Goal: Information Seeking & Learning: Check status

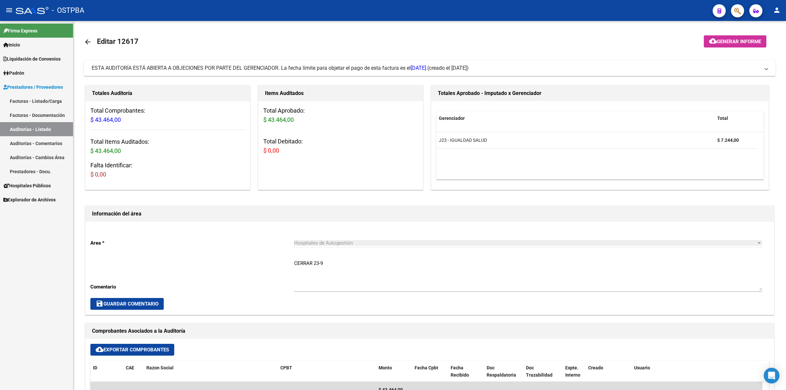
drag, startPoint x: 45, startPoint y: 125, endPoint x: 63, endPoint y: 131, distance: 18.9
click at [44, 126] on link "Auditorías - Listado" at bounding box center [36, 129] width 73 height 14
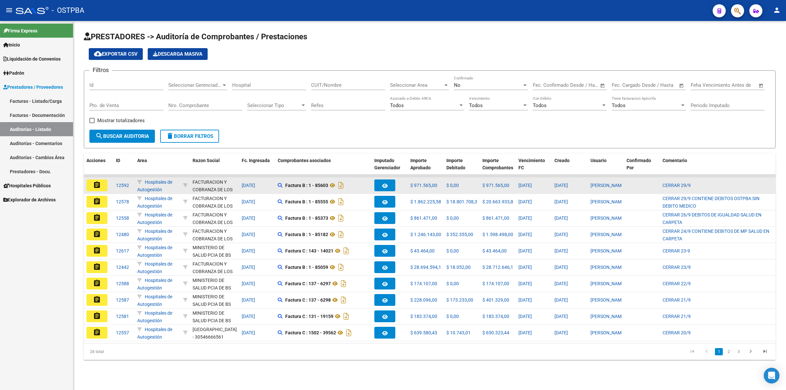
click at [94, 181] on mat-icon "assignment" at bounding box center [97, 185] width 8 height 8
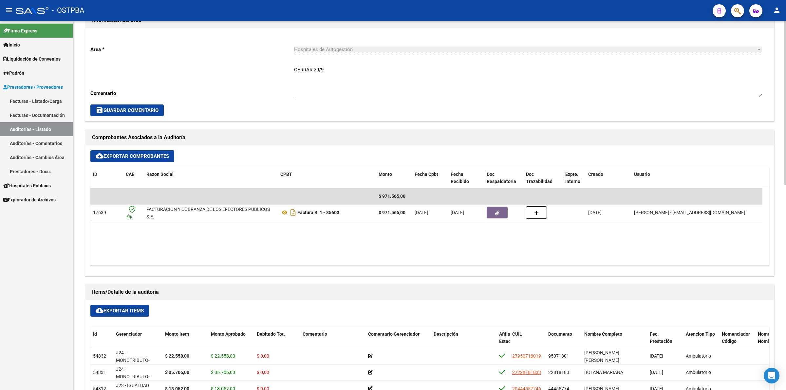
scroll to position [246, 0]
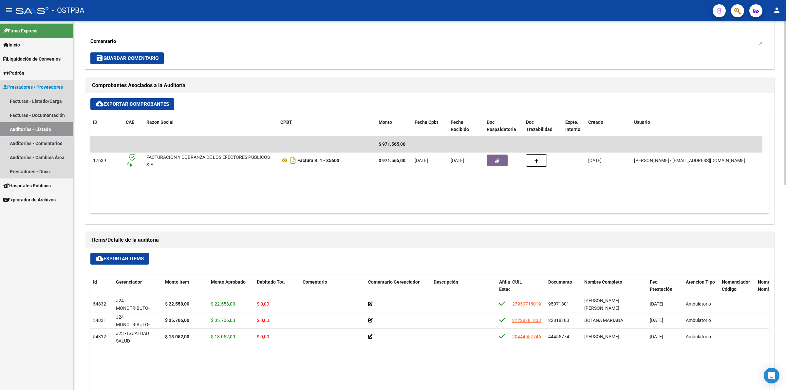
click at [53, 126] on link "Auditorías - Listado" at bounding box center [36, 129] width 73 height 14
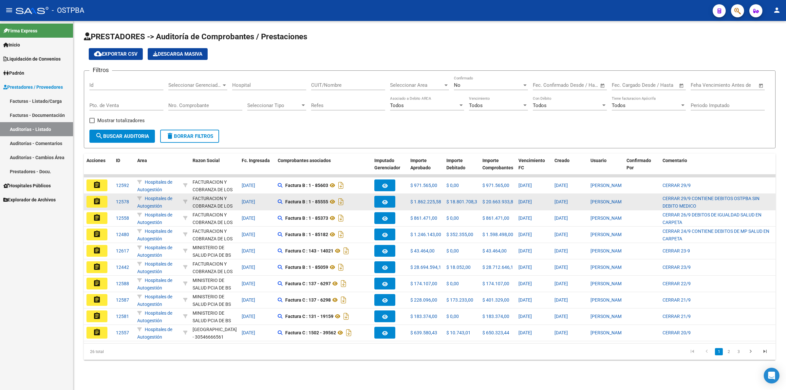
click at [97, 199] on mat-icon "assignment" at bounding box center [97, 202] width 8 height 8
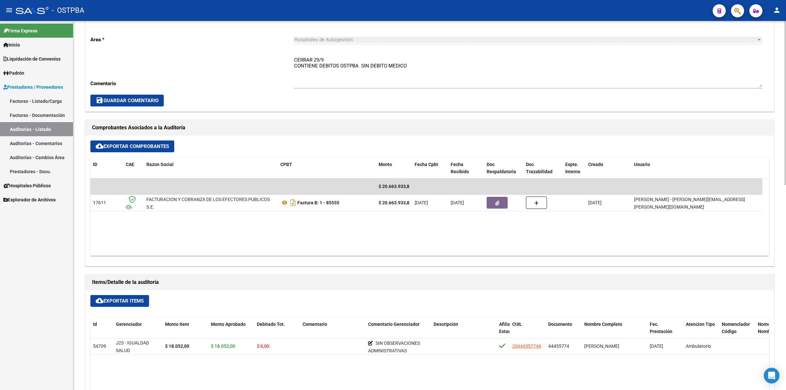
scroll to position [205, 0]
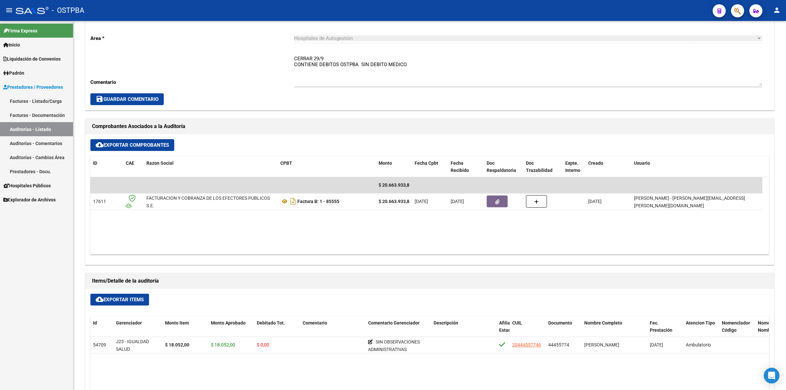
click at [48, 125] on link "Auditorías - Listado" at bounding box center [36, 129] width 73 height 14
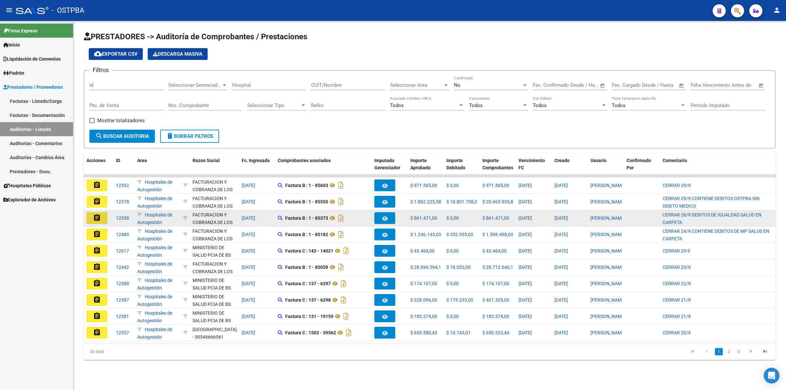
click at [103, 218] on button "assignment" at bounding box center [97, 218] width 21 height 12
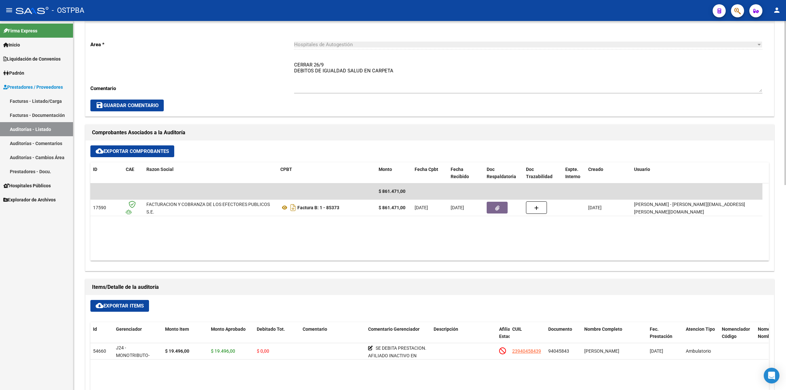
scroll to position [246, 0]
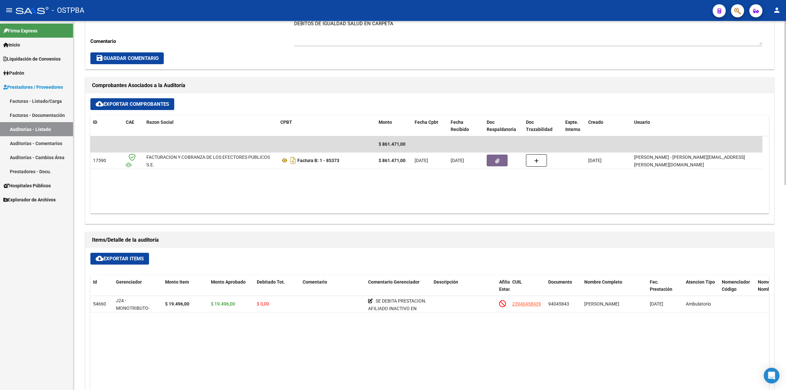
click at [51, 125] on link "Auditorías - Listado" at bounding box center [36, 129] width 73 height 14
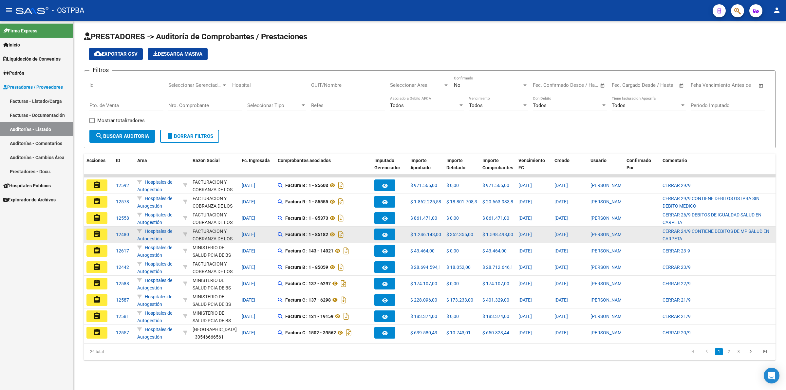
click at [98, 230] on mat-icon "assignment" at bounding box center [97, 234] width 8 height 8
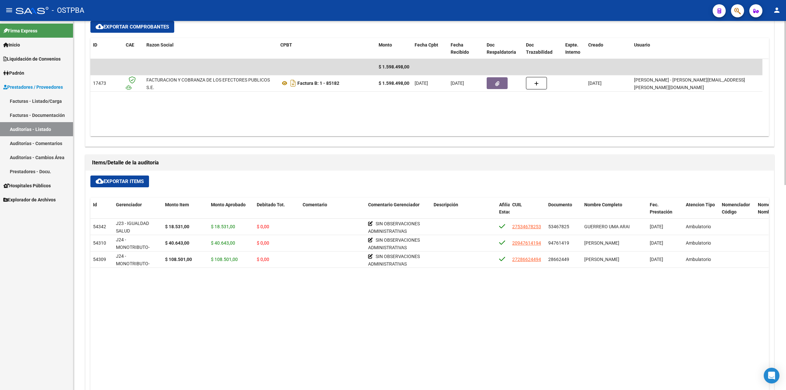
scroll to position [328, 0]
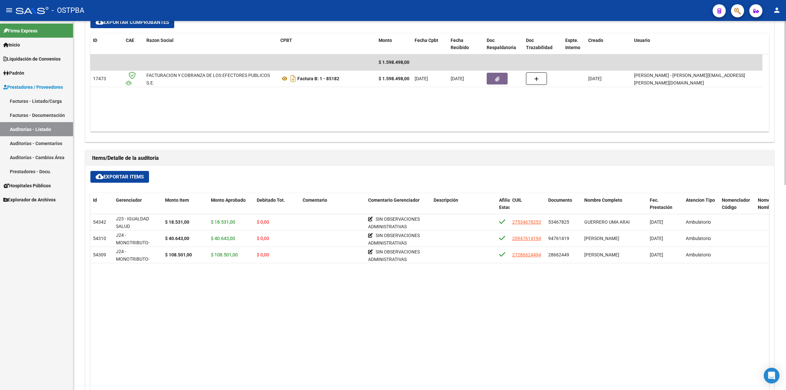
click at [43, 132] on link "Auditorías - Listado" at bounding box center [36, 129] width 73 height 14
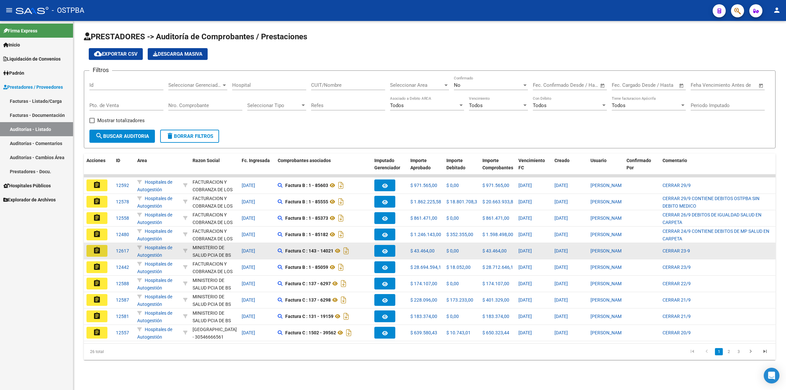
click at [97, 252] on mat-icon "assignment" at bounding box center [97, 251] width 8 height 8
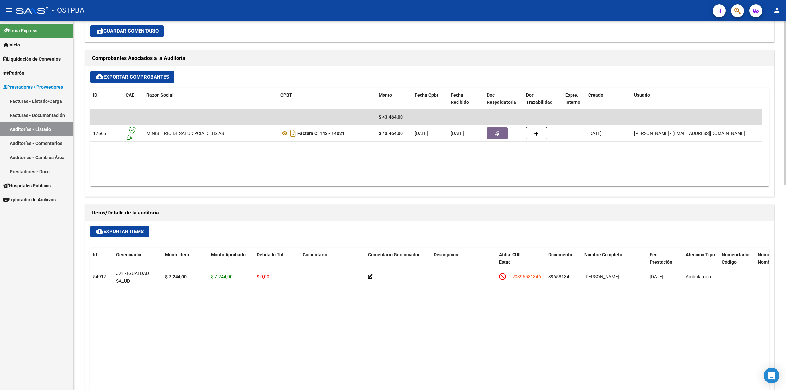
scroll to position [287, 0]
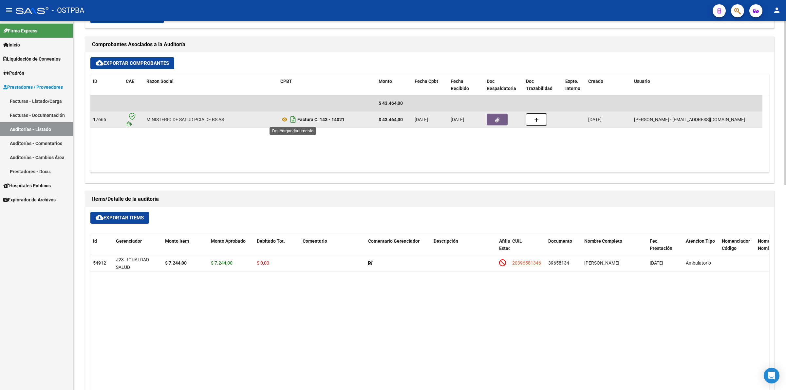
click at [290, 120] on icon "Descargar documento" at bounding box center [293, 119] width 9 height 10
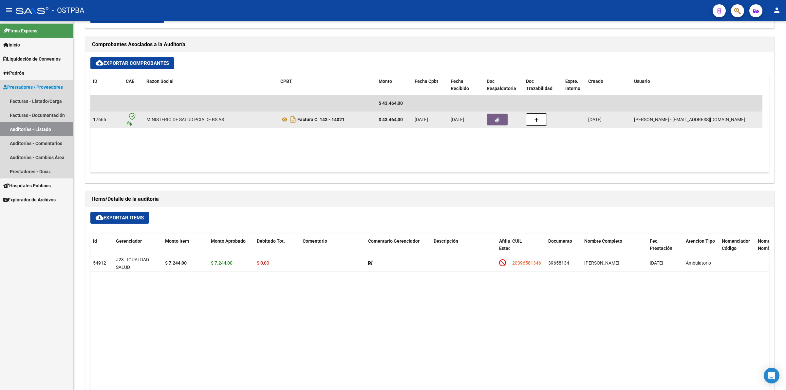
click at [31, 126] on link "Auditorías - Listado" at bounding box center [36, 129] width 73 height 14
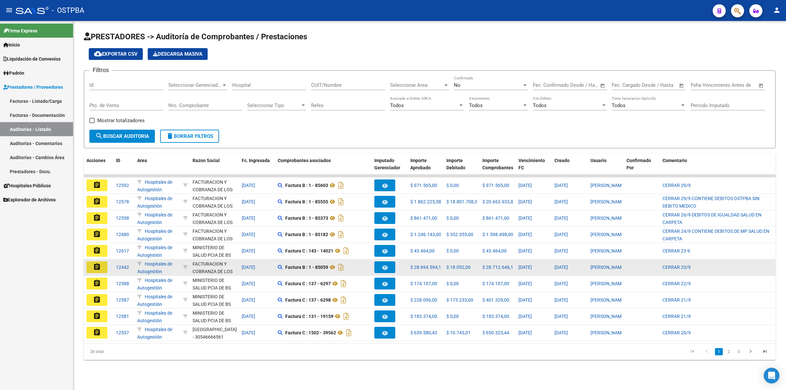
click at [96, 263] on mat-icon "assignment" at bounding box center [97, 267] width 8 height 8
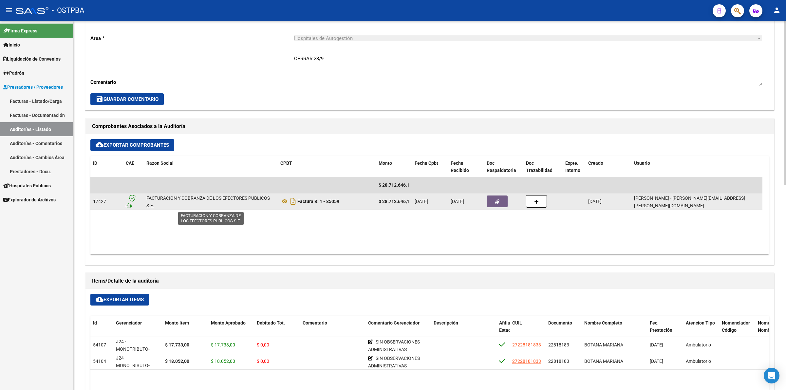
scroll to position [1, 0]
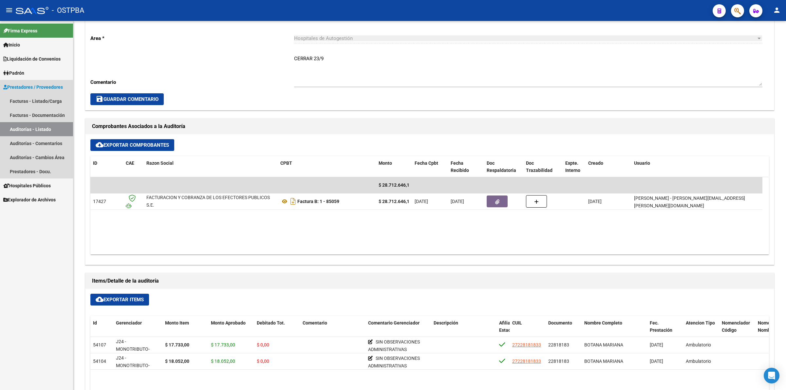
click at [48, 125] on link "Auditorías - Listado" at bounding box center [36, 129] width 73 height 14
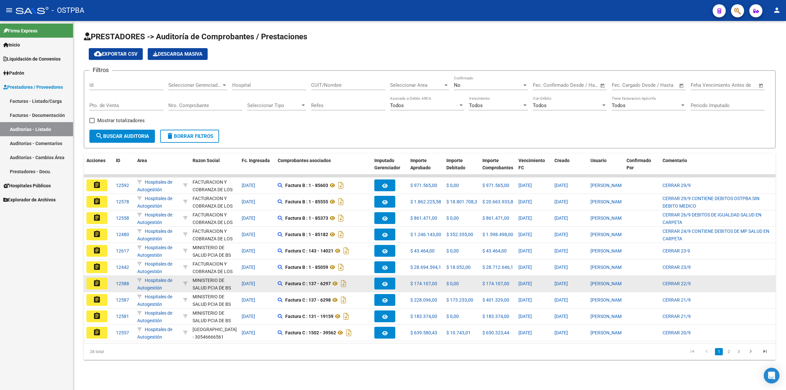
click at [92, 278] on button "assignment" at bounding box center [97, 284] width 21 height 12
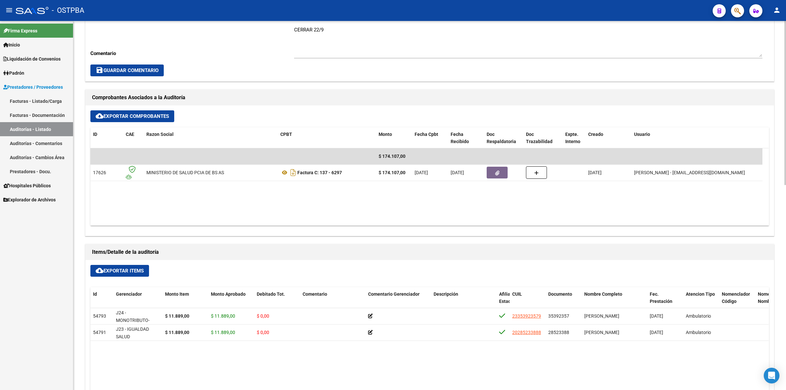
scroll to position [246, 0]
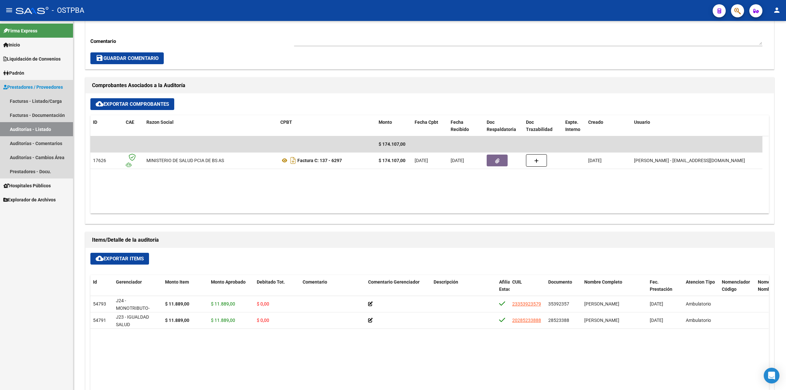
click at [60, 124] on link "Auditorías - Listado" at bounding box center [36, 129] width 73 height 14
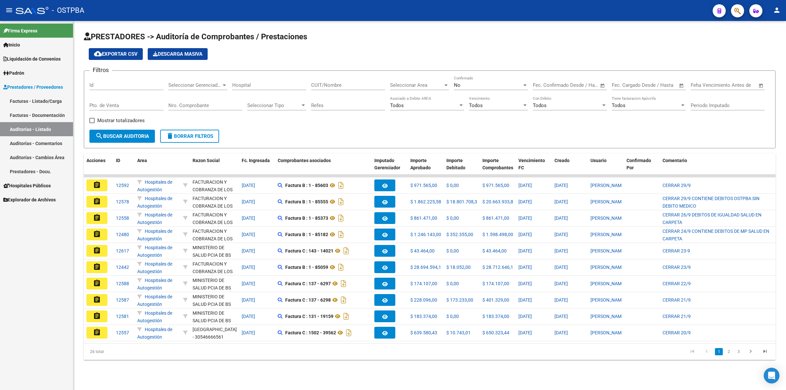
click at [94, 294] on button "assignment" at bounding box center [97, 300] width 21 height 12
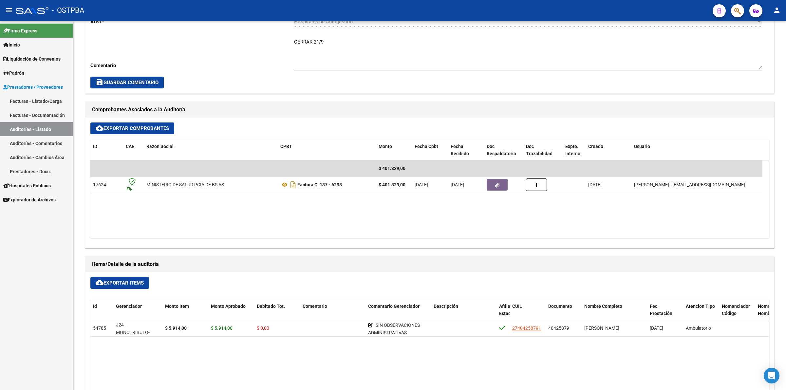
scroll to position [246, 0]
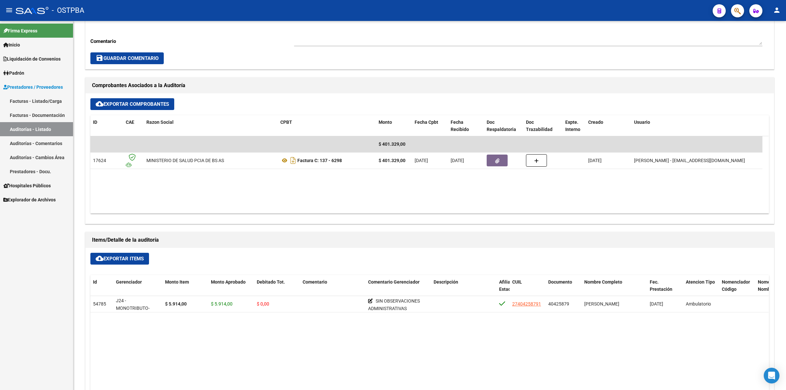
click at [45, 122] on link "Auditorías - Listado" at bounding box center [36, 129] width 73 height 14
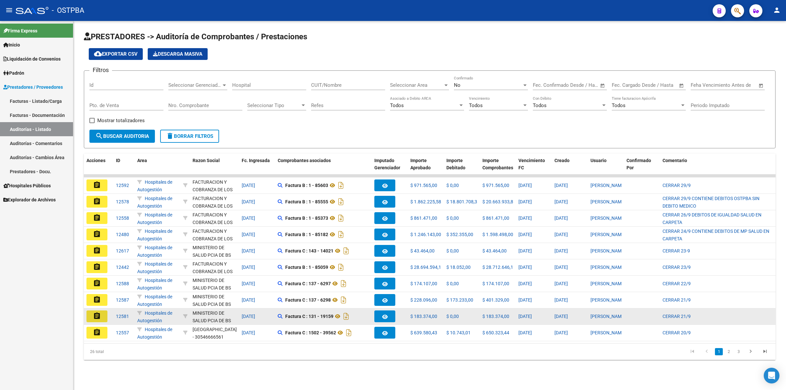
click at [101, 313] on button "assignment" at bounding box center [97, 317] width 21 height 12
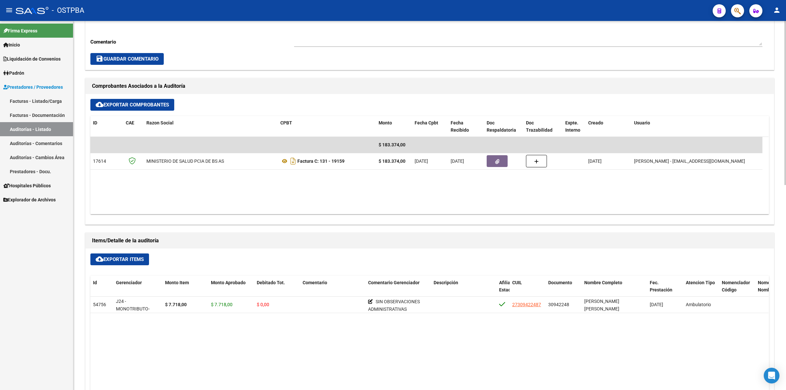
scroll to position [246, 0]
click at [51, 126] on link "Auditorías - Listado" at bounding box center [36, 129] width 73 height 14
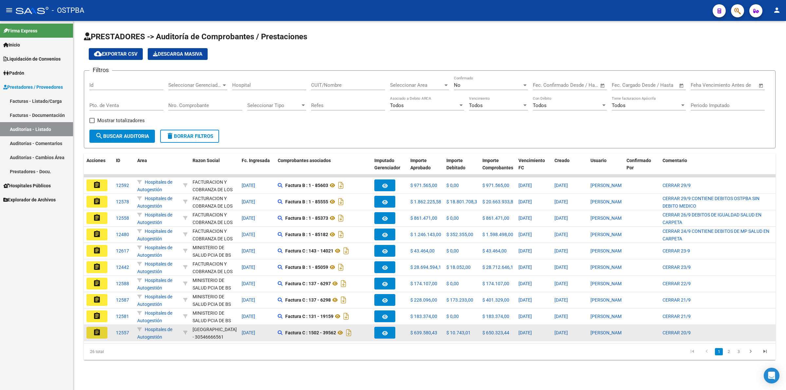
drag, startPoint x: 96, startPoint y: 329, endPoint x: 197, endPoint y: 318, distance: 101.6
click at [97, 329] on mat-icon "assignment" at bounding box center [97, 333] width 8 height 8
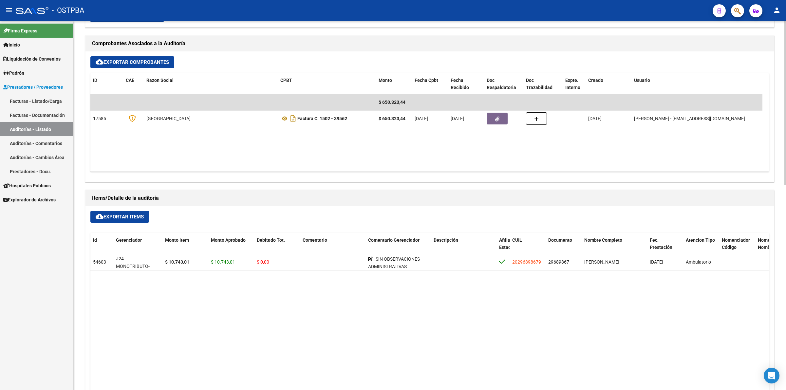
scroll to position [328, 0]
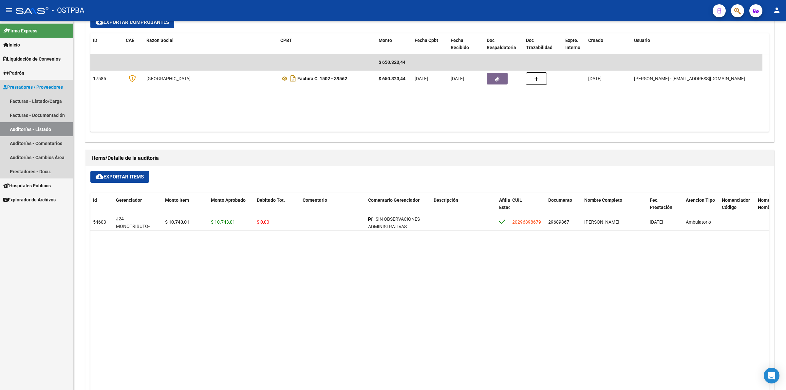
click at [53, 124] on link "Auditorías - Listado" at bounding box center [36, 129] width 73 height 14
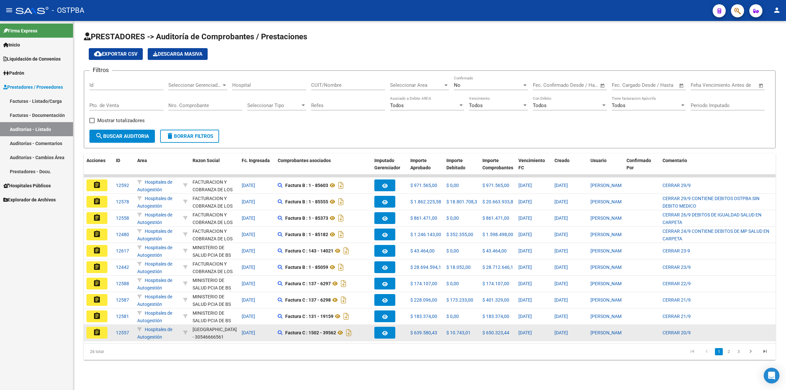
click at [97, 333] on mat-icon "assignment" at bounding box center [97, 333] width 8 height 8
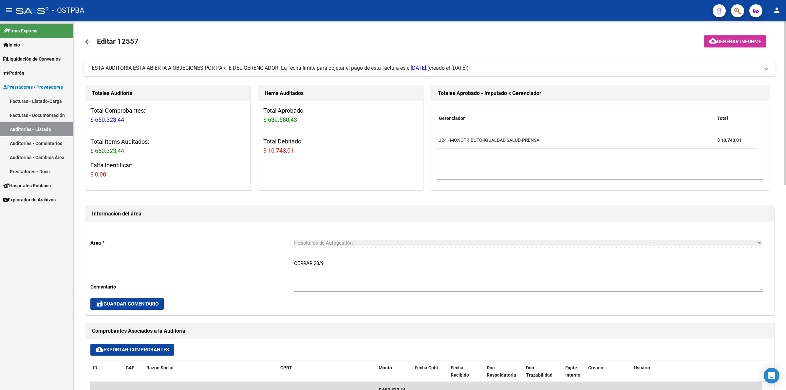
scroll to position [205, 0]
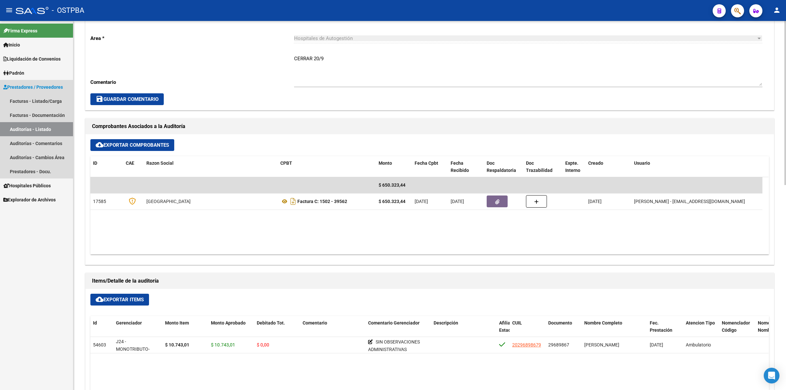
click at [54, 129] on link "Auditorías - Listado" at bounding box center [36, 129] width 73 height 14
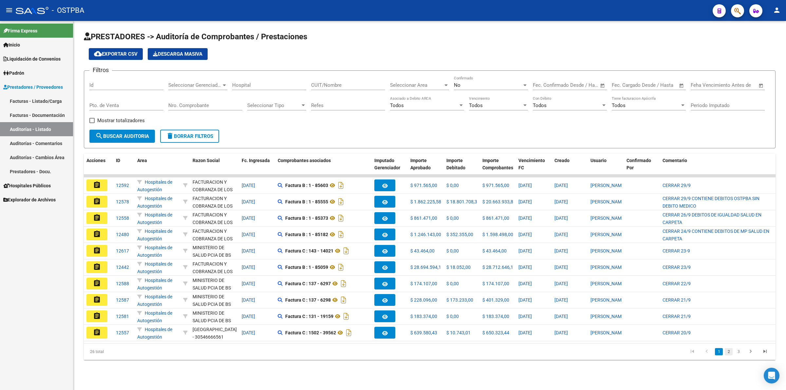
click at [728, 356] on link "2" at bounding box center [729, 351] width 8 height 7
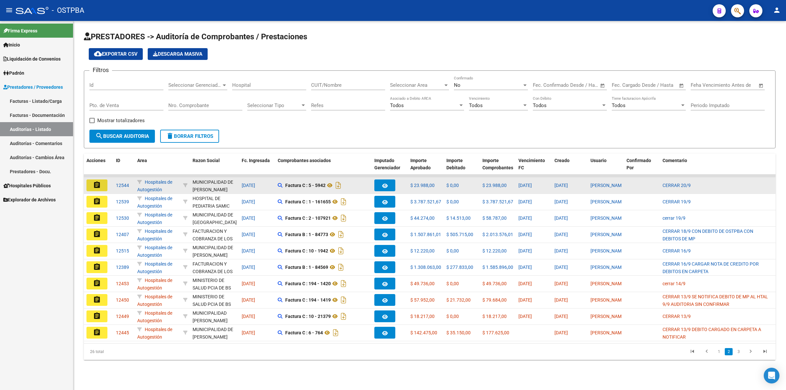
click at [91, 182] on button "assignment" at bounding box center [97, 186] width 21 height 12
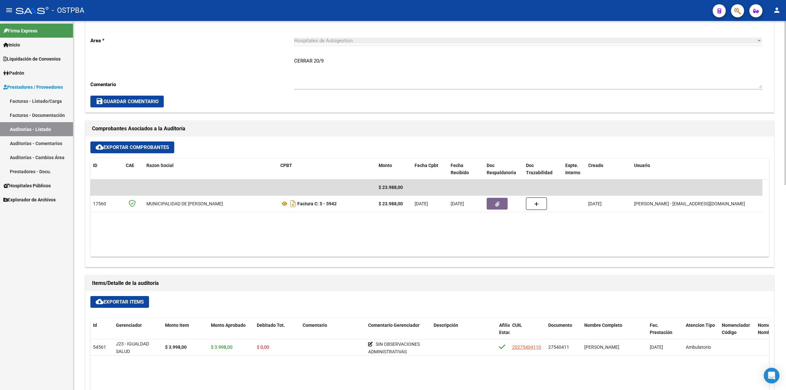
scroll to position [205, 0]
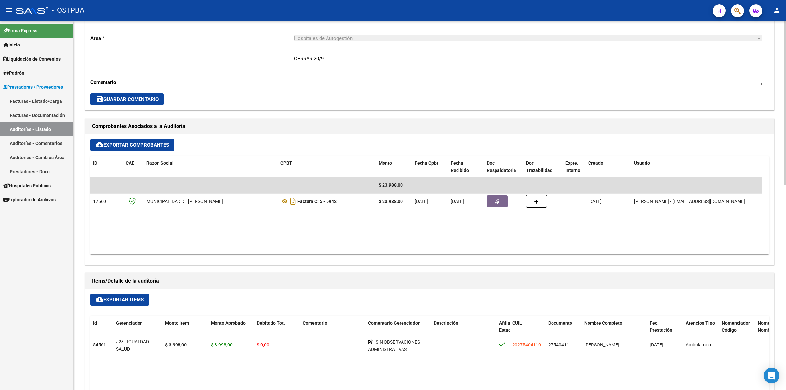
click at [63, 130] on link "Auditorías - Listado" at bounding box center [36, 129] width 73 height 14
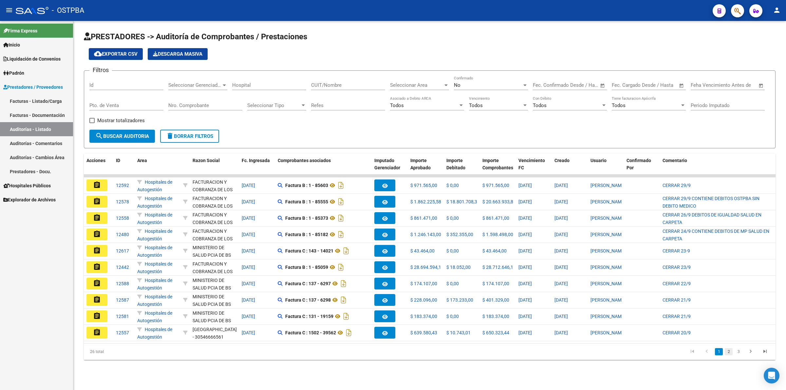
click at [731, 356] on link "2" at bounding box center [729, 351] width 8 height 7
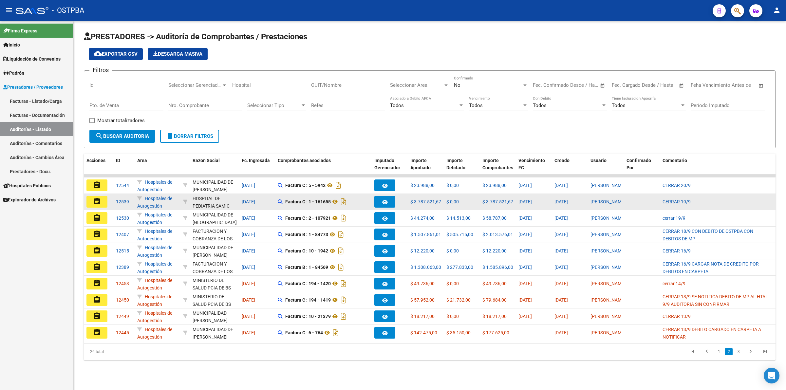
click at [99, 201] on mat-icon "assignment" at bounding box center [97, 202] width 8 height 8
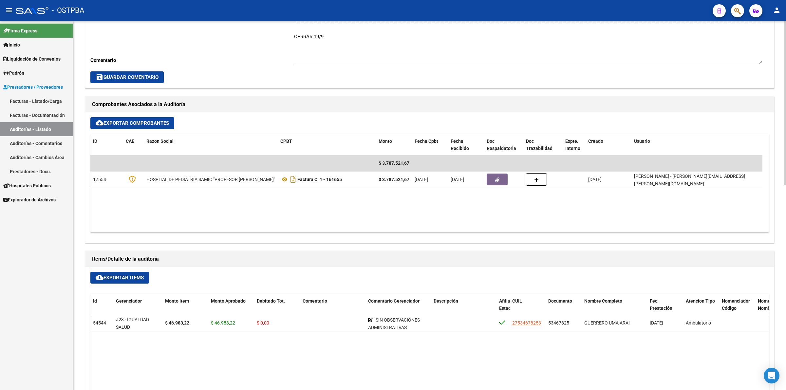
scroll to position [246, 0]
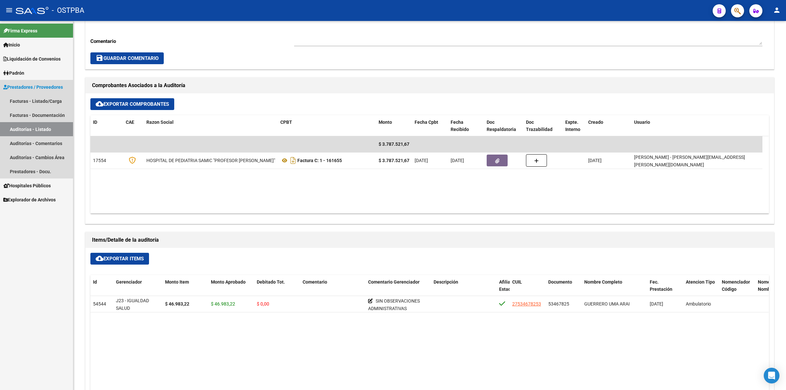
click at [50, 130] on link "Auditorías - Listado" at bounding box center [36, 129] width 73 height 14
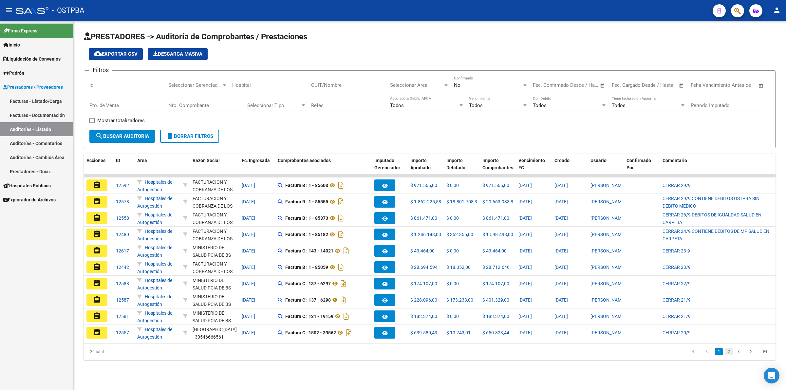
click at [728, 356] on link "2" at bounding box center [729, 351] width 8 height 7
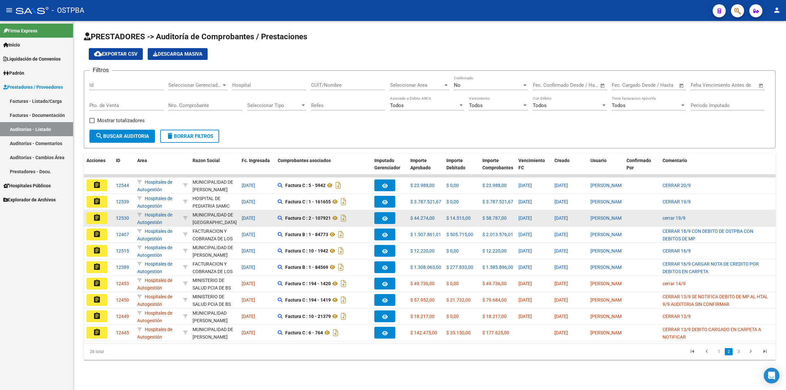
click at [103, 217] on button "assignment" at bounding box center [97, 218] width 21 height 12
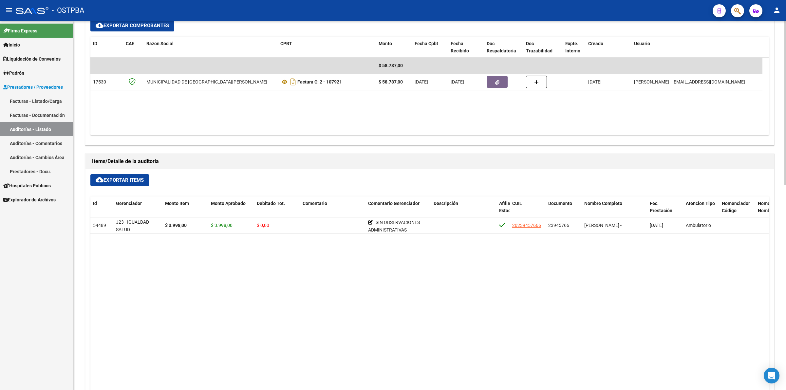
scroll to position [328, 0]
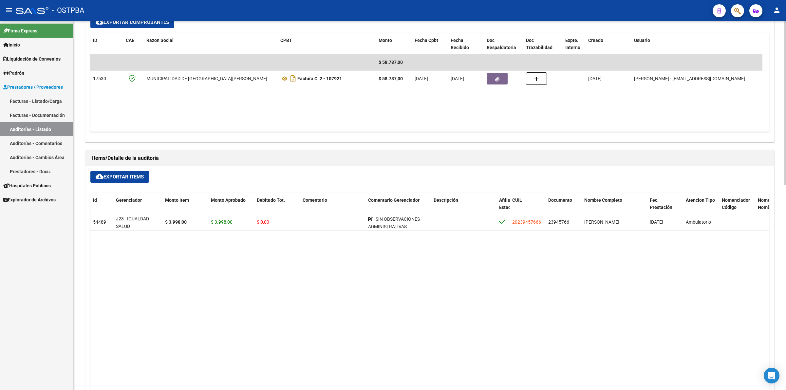
click at [53, 124] on link "Auditorías - Listado" at bounding box center [36, 129] width 73 height 14
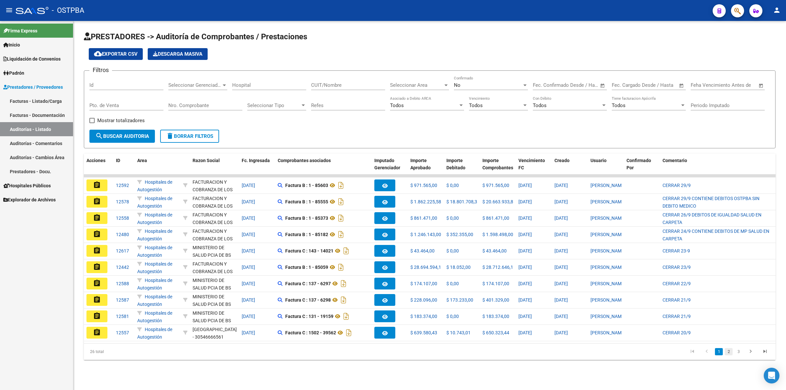
click at [730, 356] on link "2" at bounding box center [729, 351] width 8 height 7
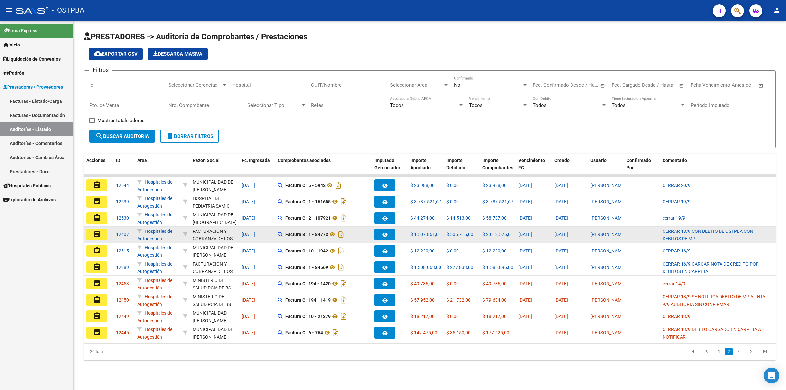
click at [102, 233] on button "assignment" at bounding box center [97, 235] width 21 height 12
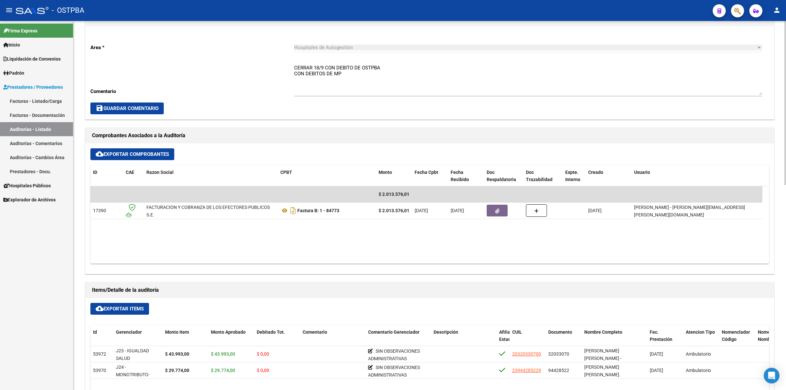
scroll to position [205, 0]
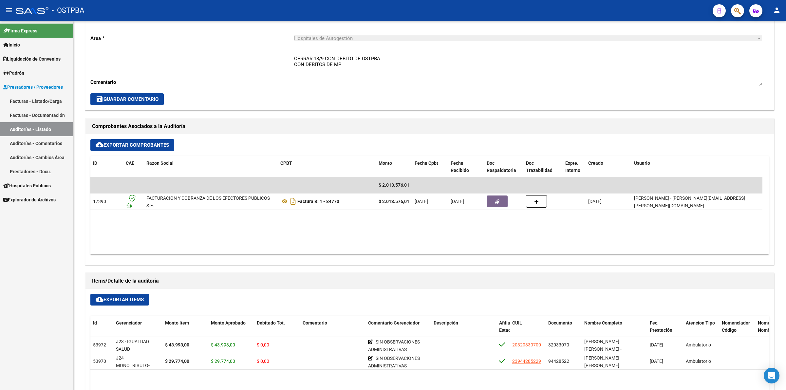
click at [40, 124] on link "Auditorías - Listado" at bounding box center [36, 129] width 73 height 14
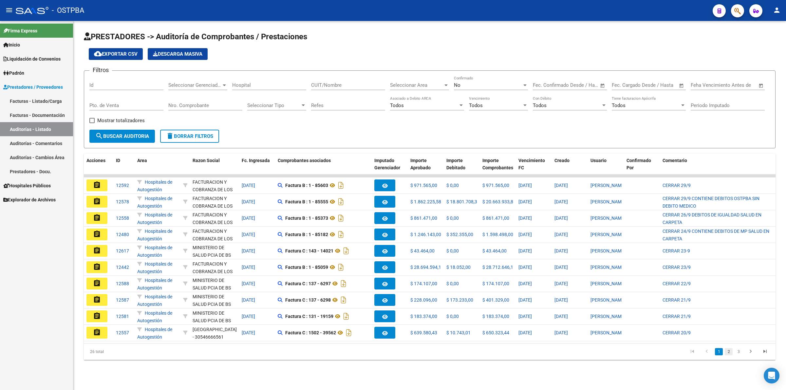
click at [730, 356] on link "2" at bounding box center [729, 351] width 8 height 7
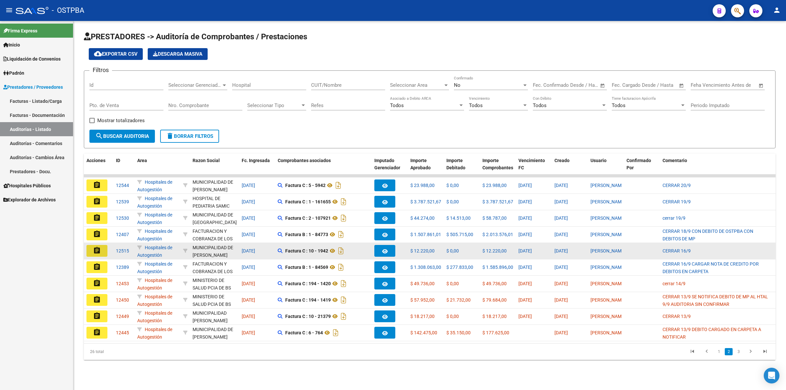
click at [91, 251] on button "assignment" at bounding box center [97, 251] width 21 height 12
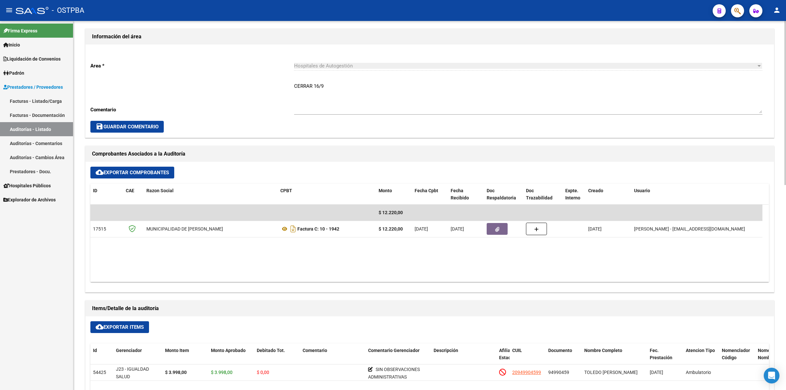
scroll to position [205, 0]
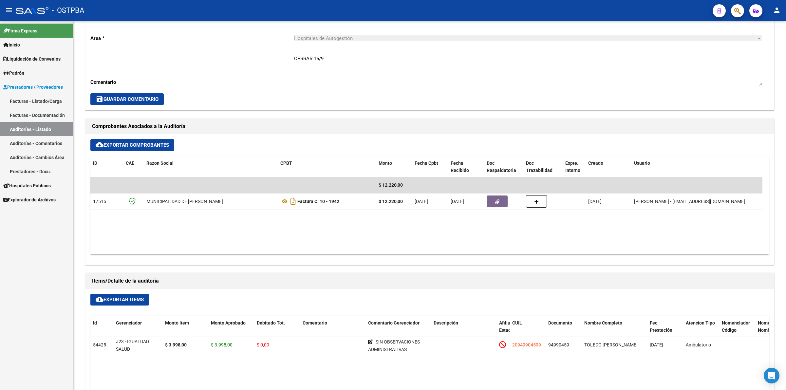
click at [40, 129] on link "Auditorías - Listado" at bounding box center [36, 129] width 73 height 14
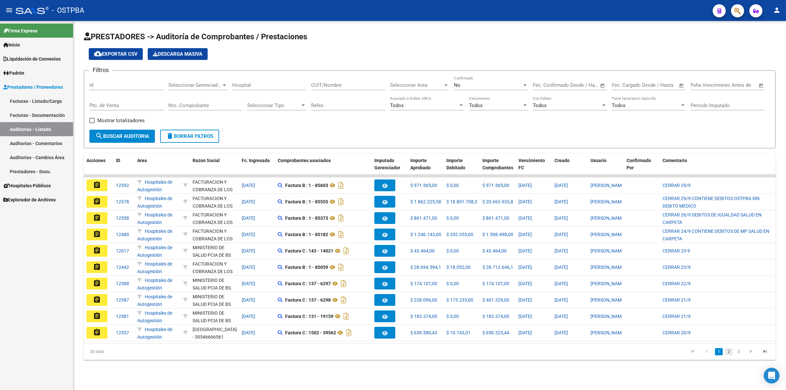
click at [729, 356] on link "2" at bounding box center [729, 351] width 8 height 7
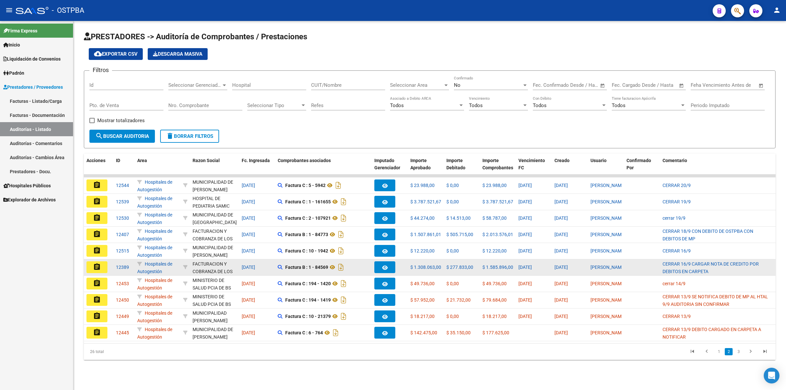
click at [103, 265] on button "assignment" at bounding box center [97, 267] width 21 height 12
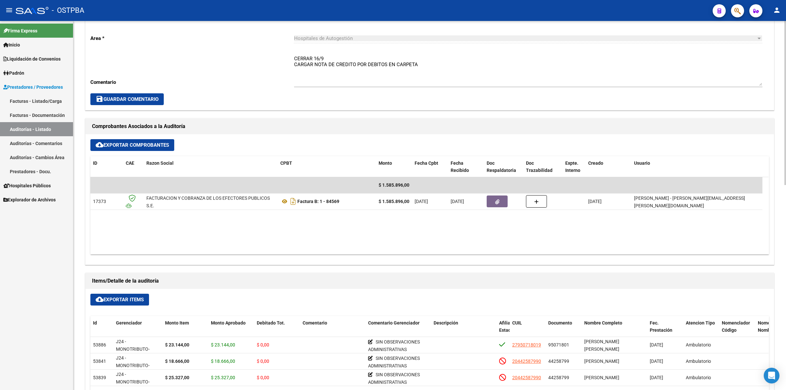
scroll to position [328, 0]
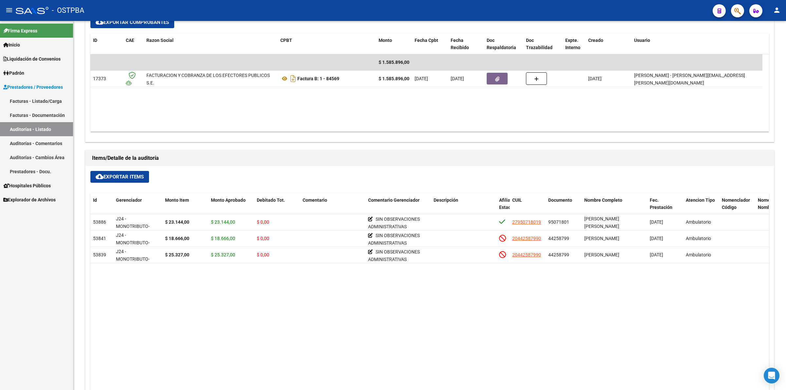
click at [53, 126] on link "Auditorías - Listado" at bounding box center [36, 129] width 73 height 14
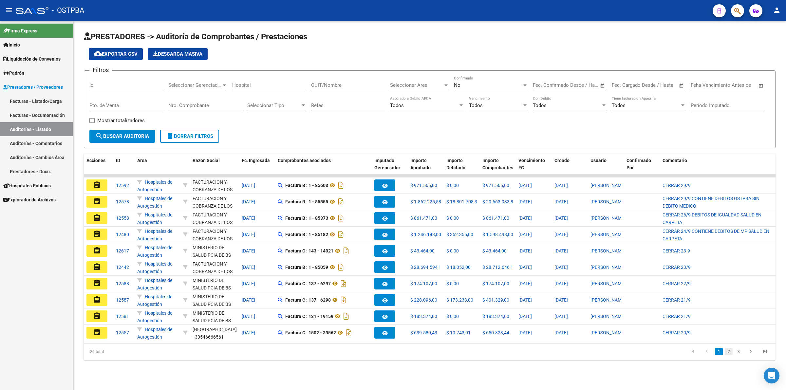
click at [729, 356] on link "2" at bounding box center [729, 351] width 8 height 7
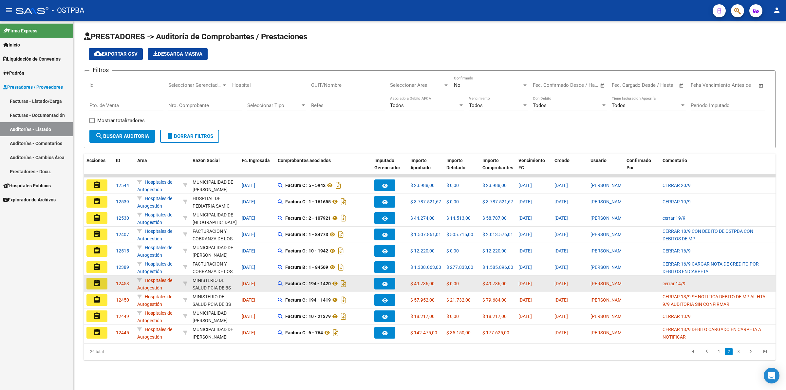
click at [101, 283] on mat-icon "assignment" at bounding box center [97, 283] width 8 height 8
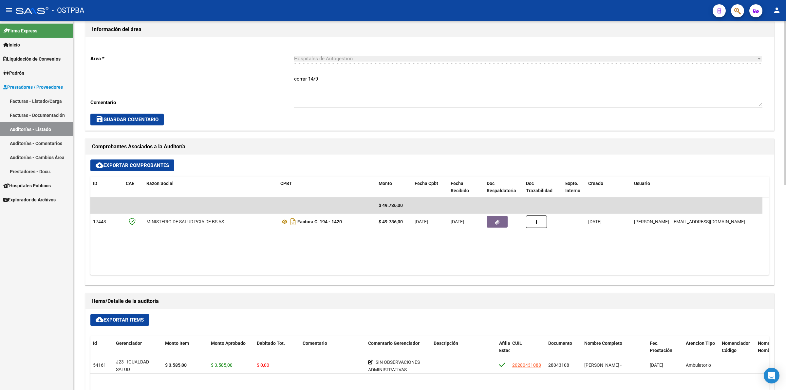
scroll to position [246, 0]
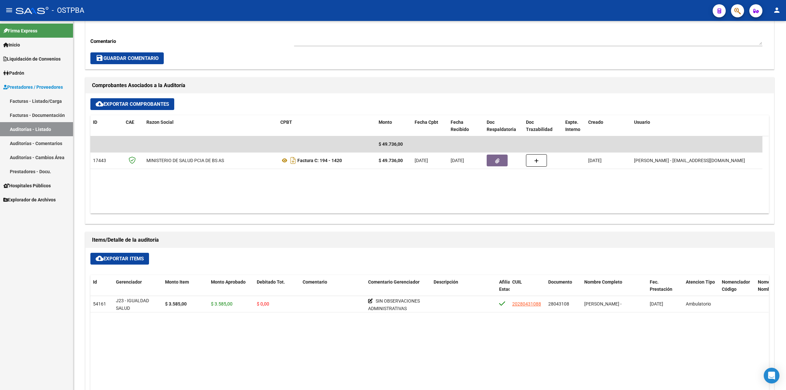
click at [60, 132] on link "Auditorías - Listado" at bounding box center [36, 129] width 73 height 14
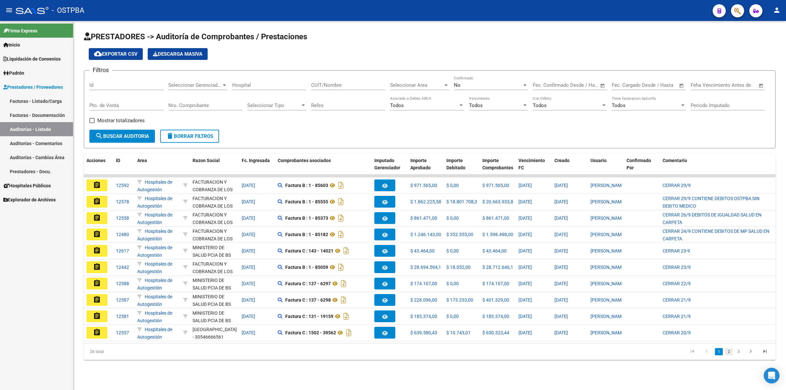
click at [728, 356] on link "2" at bounding box center [729, 351] width 8 height 7
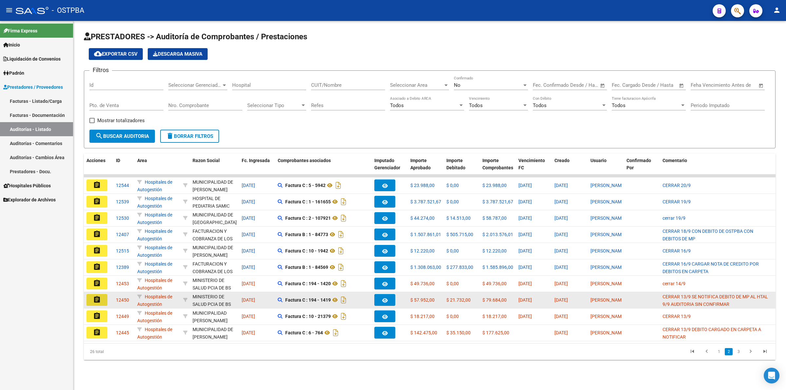
click at [102, 298] on button "assignment" at bounding box center [97, 300] width 21 height 12
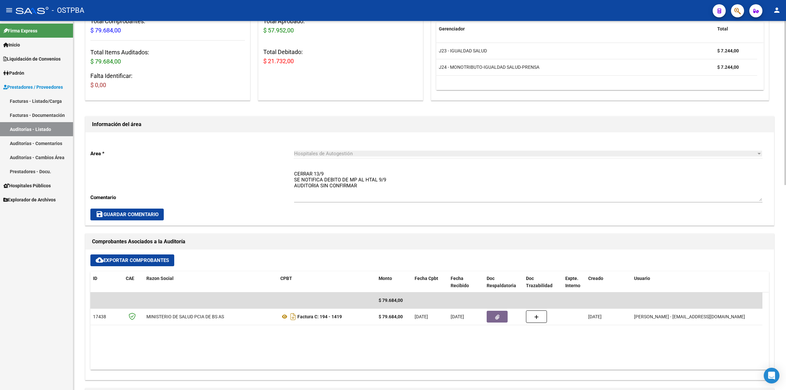
scroll to position [246, 0]
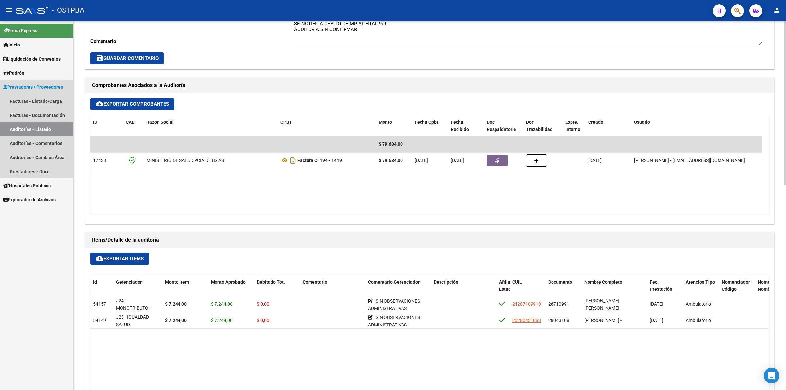
click at [52, 127] on link "Auditorías - Listado" at bounding box center [36, 129] width 73 height 14
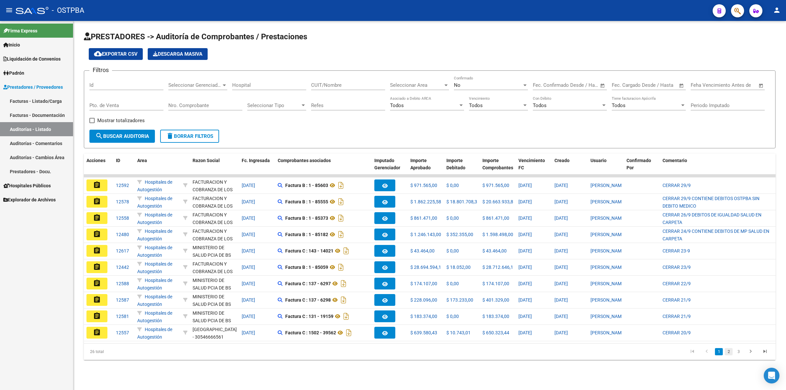
click at [727, 356] on link "2" at bounding box center [729, 351] width 8 height 7
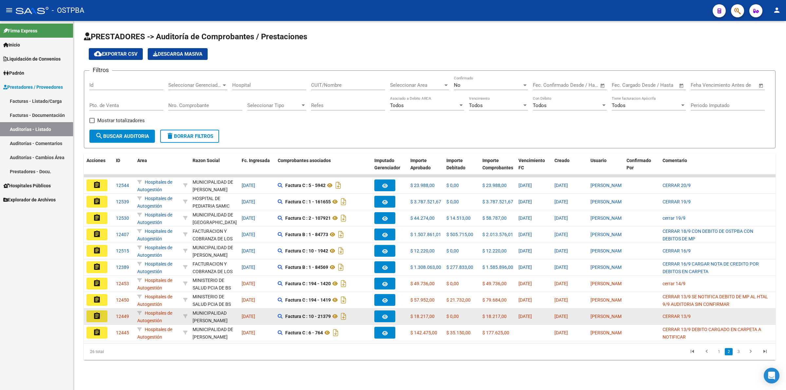
drag, startPoint x: 99, startPoint y: 314, endPoint x: 108, endPoint y: 312, distance: 9.4
click at [99, 314] on mat-icon "assignment" at bounding box center [97, 316] width 8 height 8
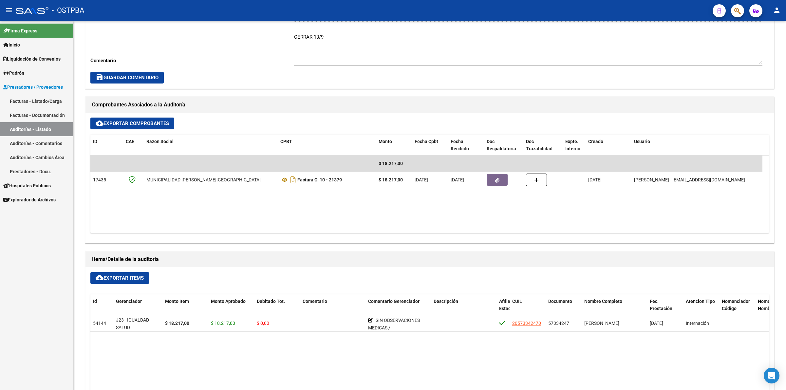
scroll to position [246, 0]
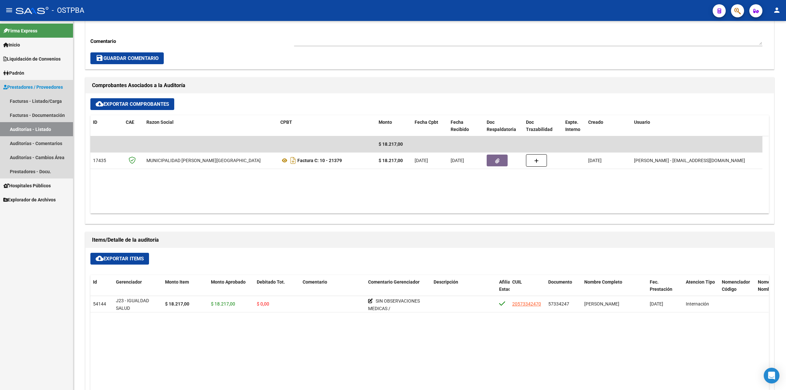
click at [36, 130] on link "Auditorías - Listado" at bounding box center [36, 129] width 73 height 14
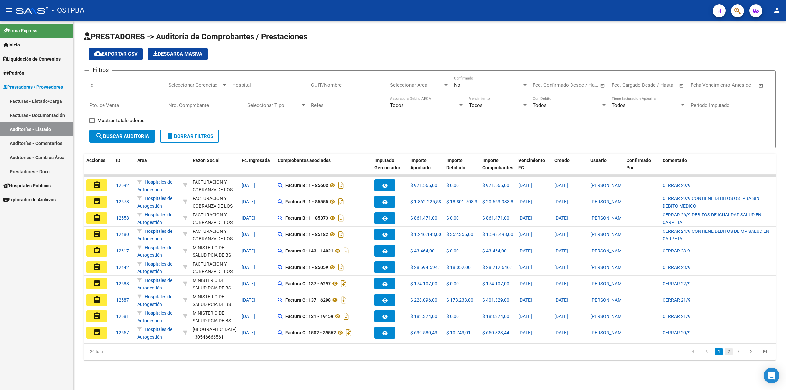
click at [728, 356] on link "2" at bounding box center [729, 351] width 8 height 7
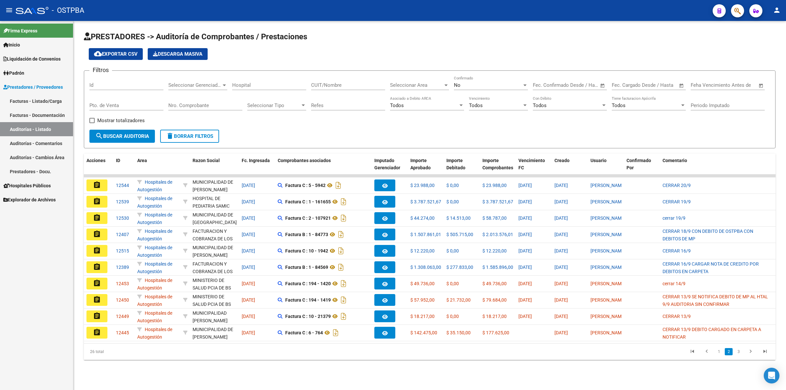
click at [743, 357] on li "3" at bounding box center [739, 351] width 10 height 11
click at [737, 356] on link "3" at bounding box center [739, 351] width 8 height 7
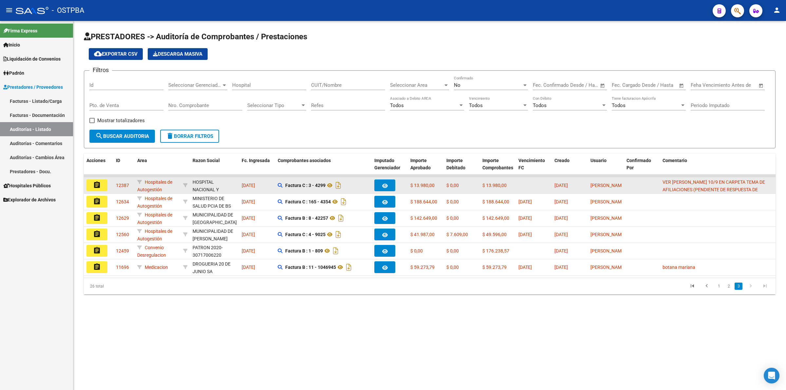
click at [99, 184] on mat-icon "assignment" at bounding box center [97, 185] width 8 height 8
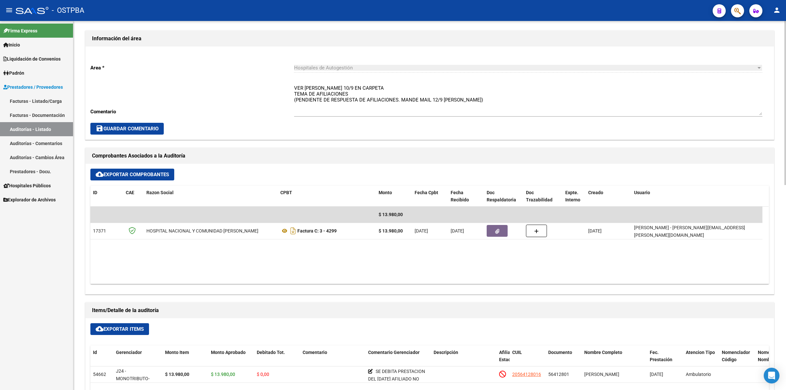
scroll to position [246, 0]
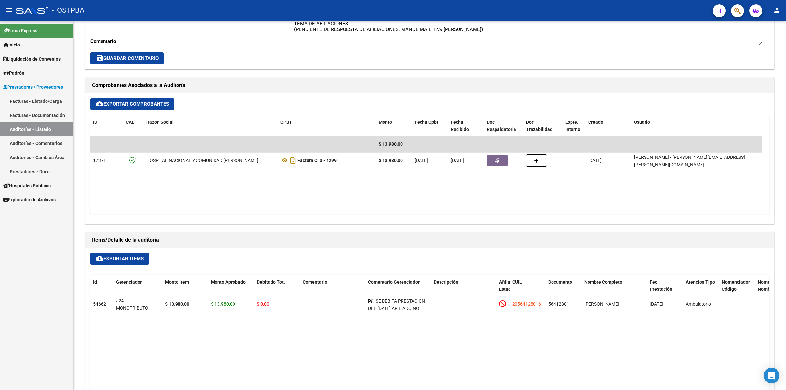
click at [28, 128] on link "Auditorías - Listado" at bounding box center [36, 129] width 73 height 14
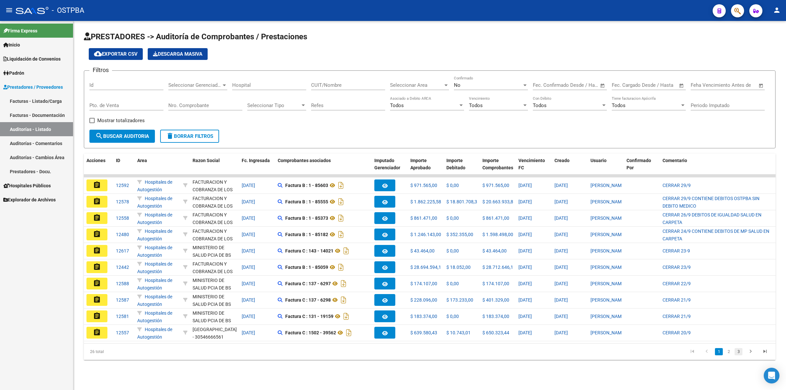
click at [739, 356] on link "3" at bounding box center [739, 351] width 8 height 7
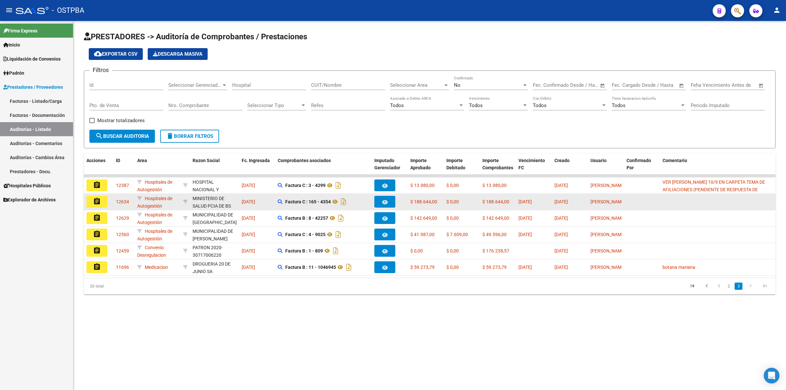
click at [94, 201] on mat-icon "assignment" at bounding box center [97, 202] width 8 height 8
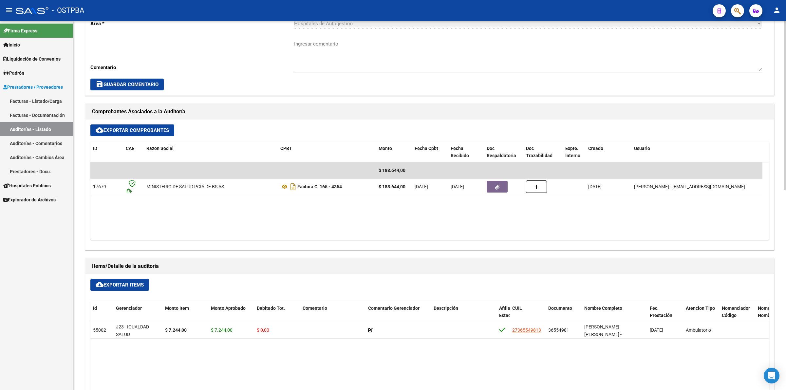
scroll to position [205, 0]
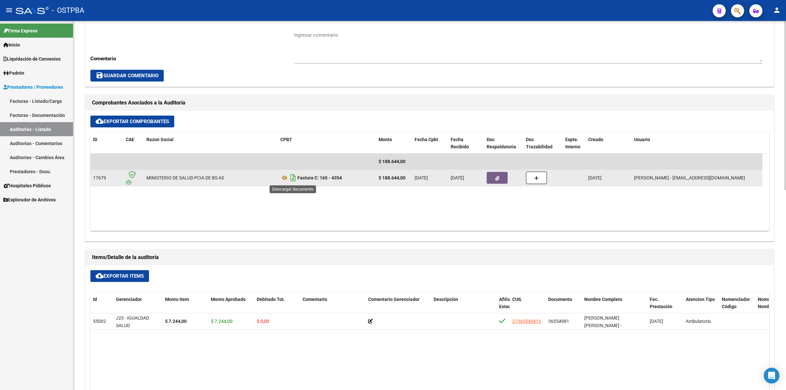
click at [290, 176] on icon "Descargar documento" at bounding box center [293, 178] width 9 height 10
click at [61, 128] on link "Auditorías - Listado" at bounding box center [36, 129] width 73 height 14
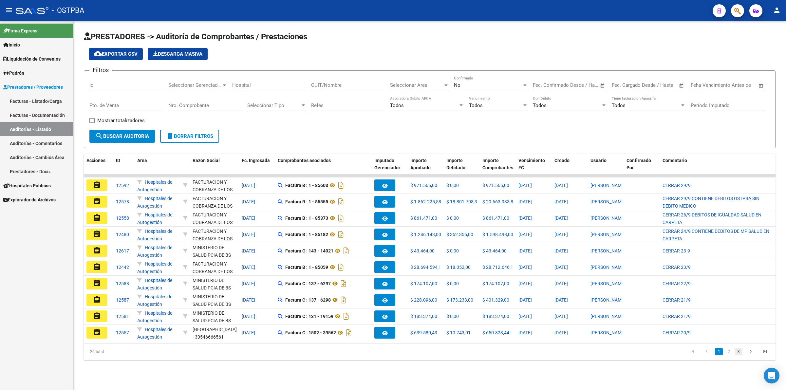
click at [737, 355] on link "3" at bounding box center [739, 351] width 8 height 7
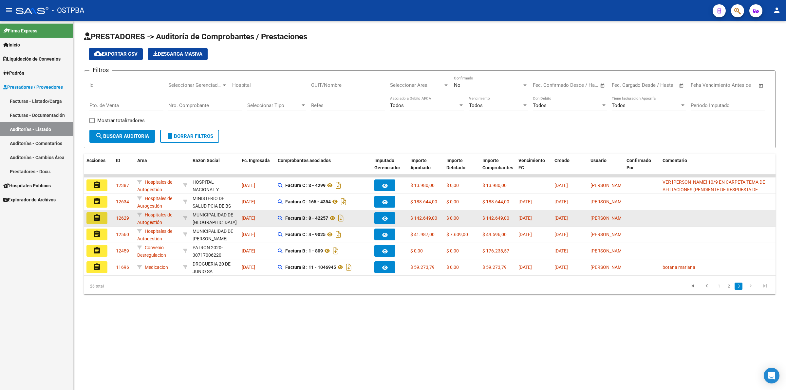
click at [96, 216] on mat-icon "assignment" at bounding box center [97, 218] width 8 height 8
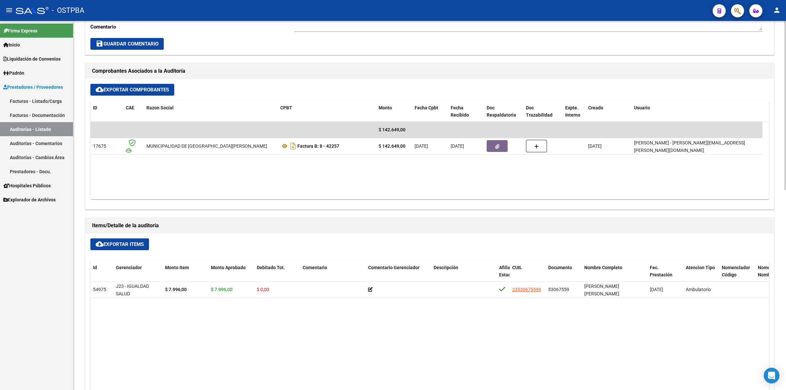
scroll to position [246, 0]
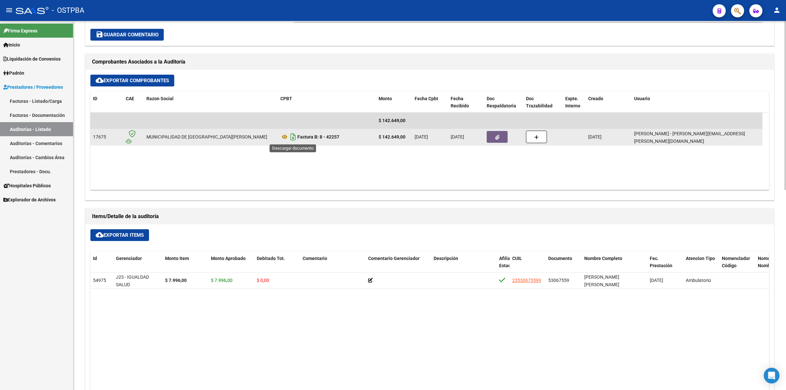
click at [293, 139] on icon "Descargar documento" at bounding box center [293, 137] width 9 height 10
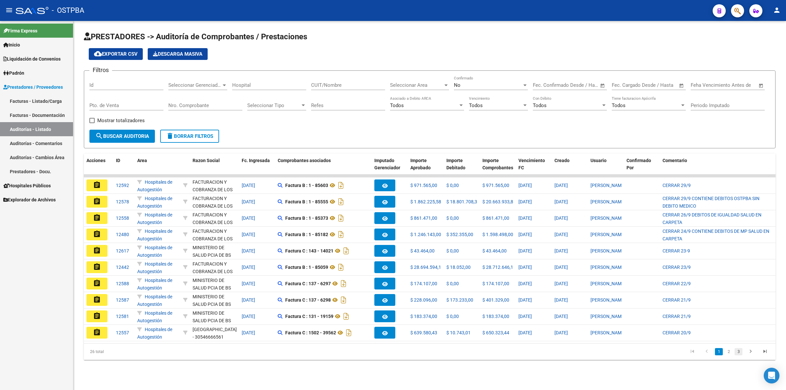
click at [736, 356] on link "3" at bounding box center [739, 351] width 8 height 7
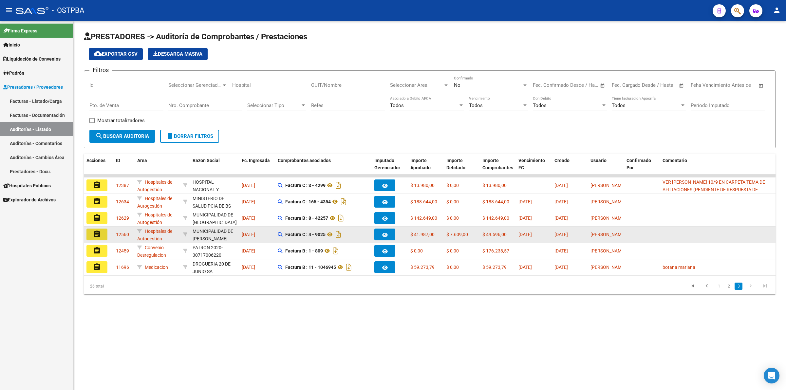
click at [100, 238] on button "assignment" at bounding box center [97, 235] width 21 height 12
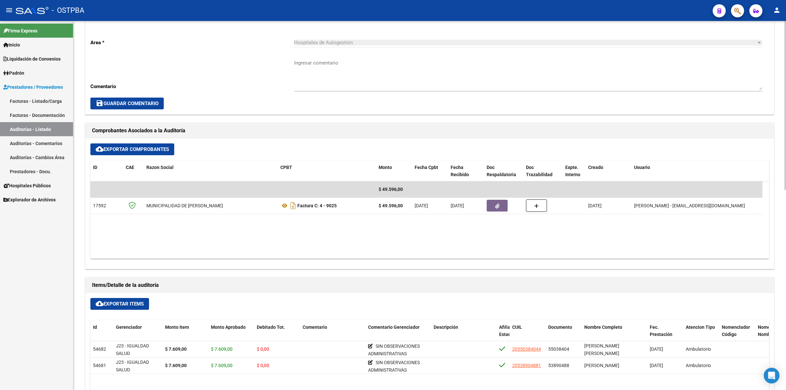
scroll to position [205, 0]
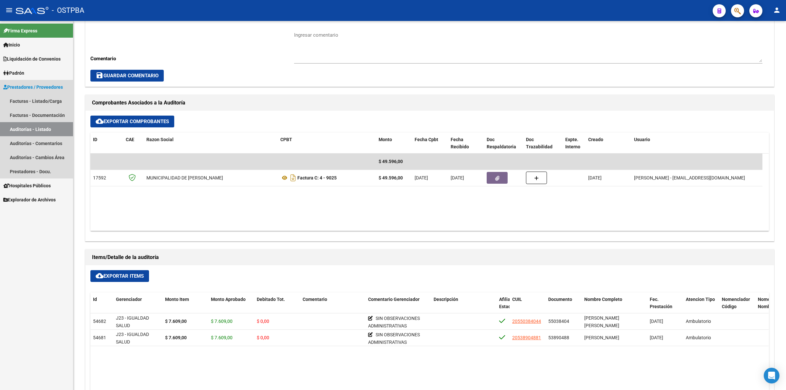
click at [41, 129] on link "Auditorías - Listado" at bounding box center [36, 129] width 73 height 14
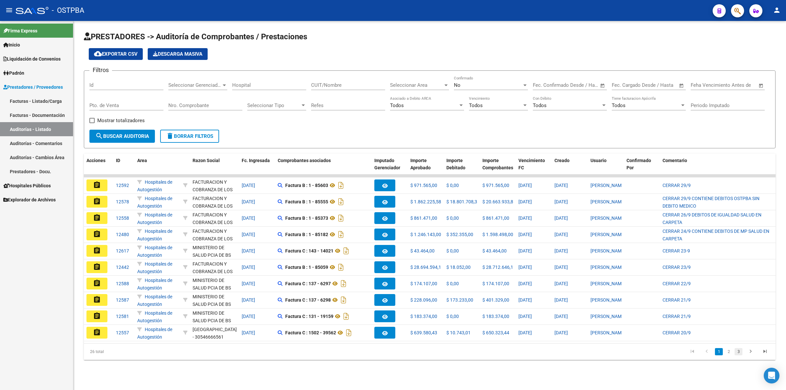
click at [738, 356] on link "3" at bounding box center [739, 351] width 8 height 7
